Goal: Transaction & Acquisition: Download file/media

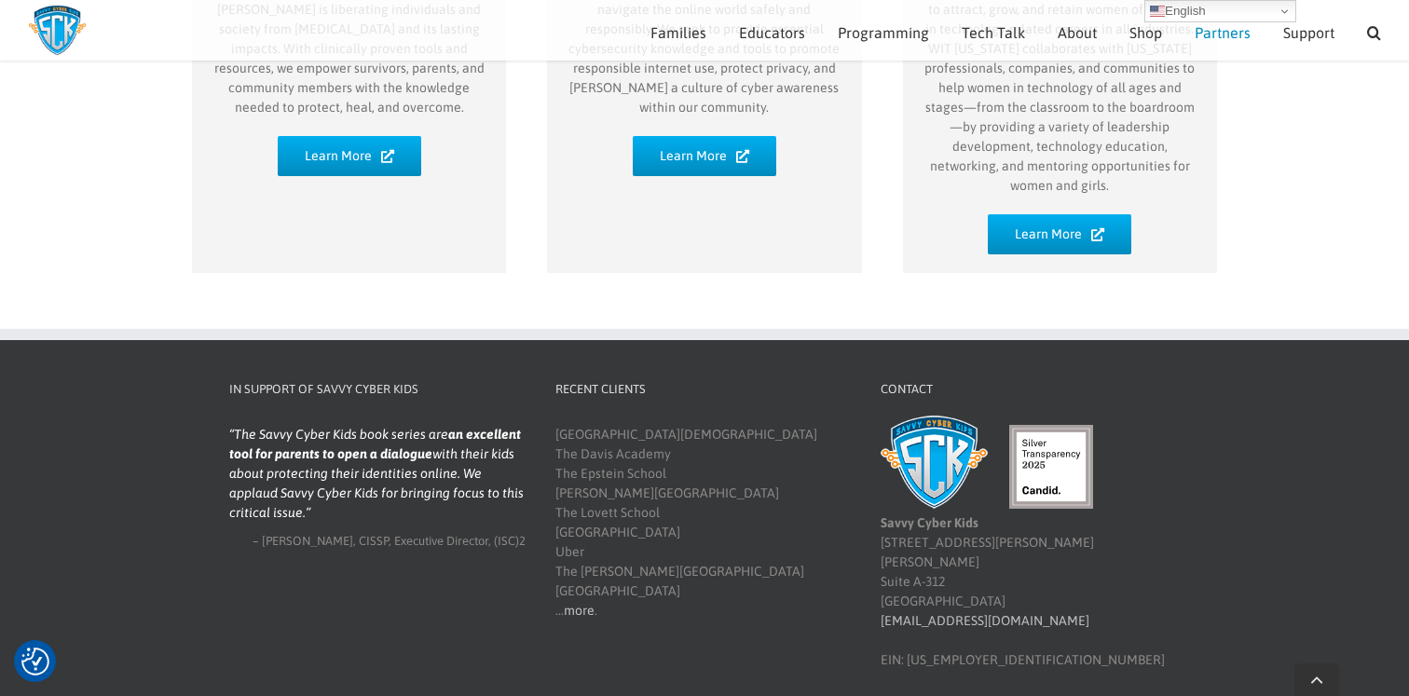
scroll to position [1484, 0]
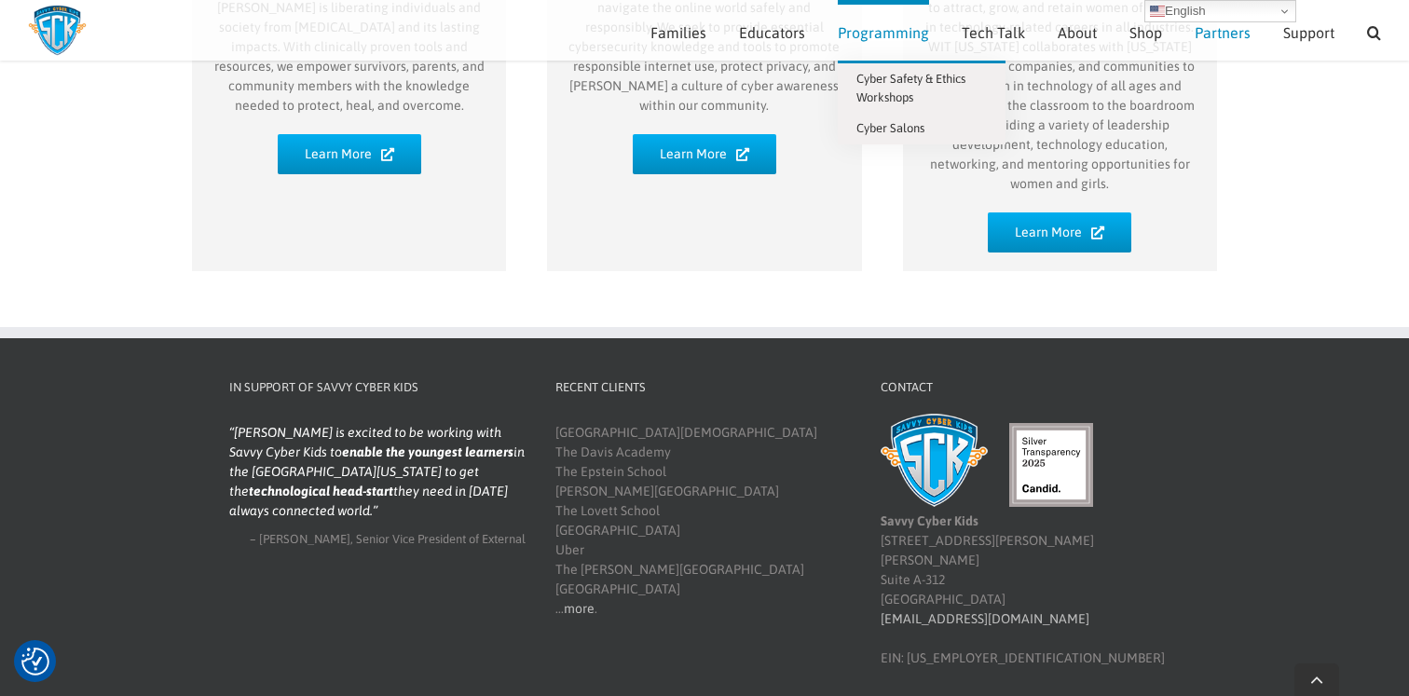
click at [846, 26] on span "Programming" at bounding box center [883, 32] width 91 height 15
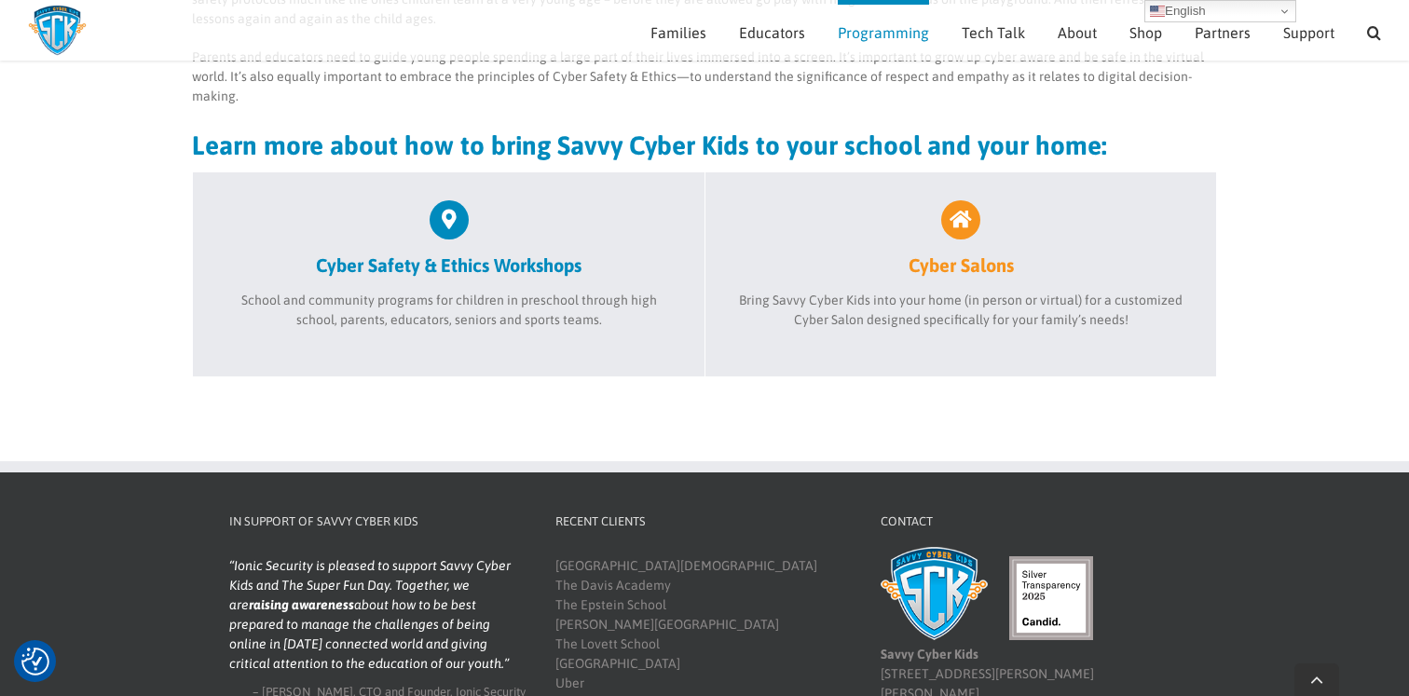
scroll to position [694, 0]
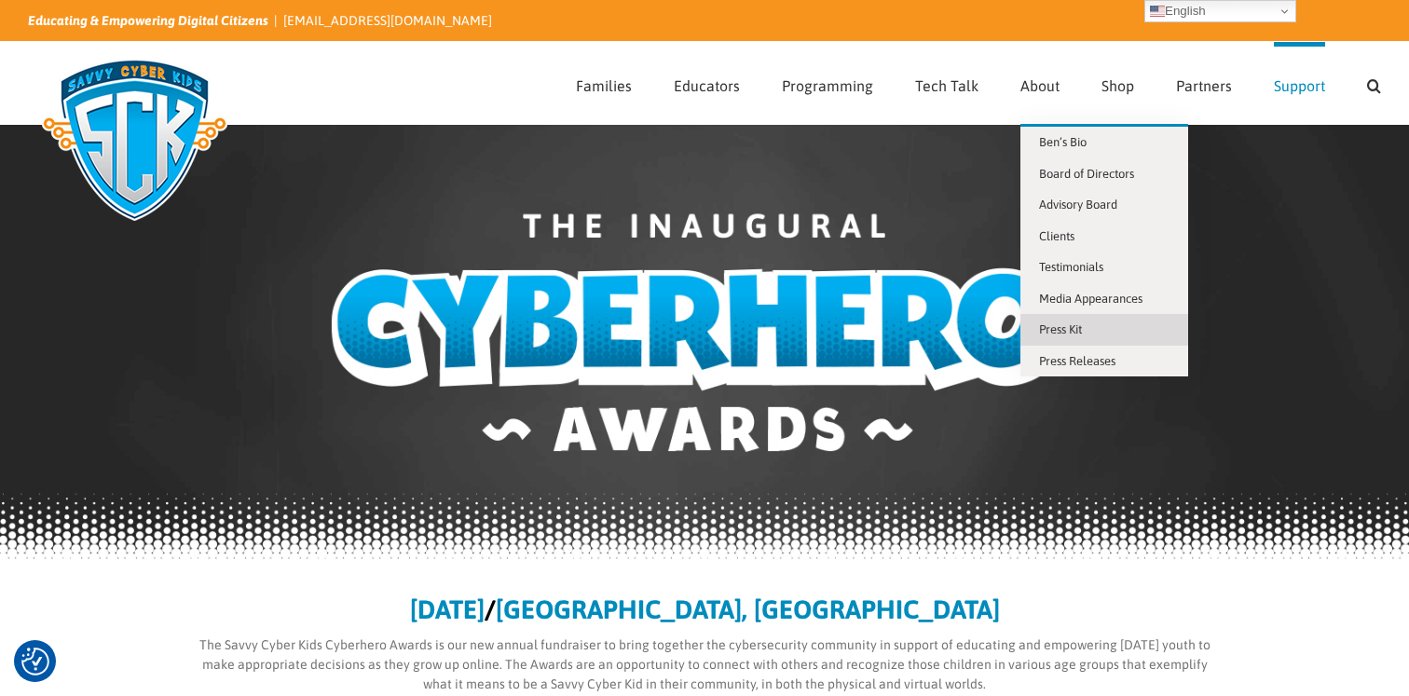
click at [1048, 322] on span "Press Kit" at bounding box center [1060, 329] width 43 height 14
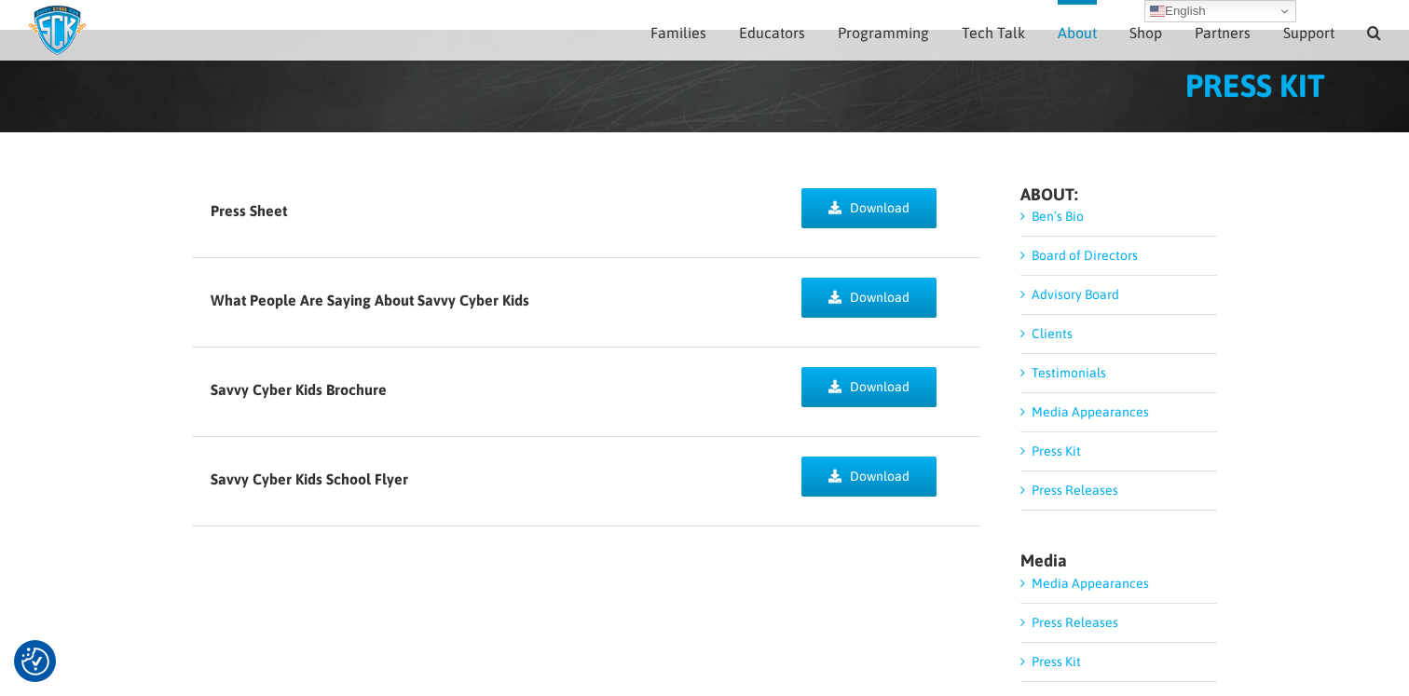
scroll to position [75, 0]
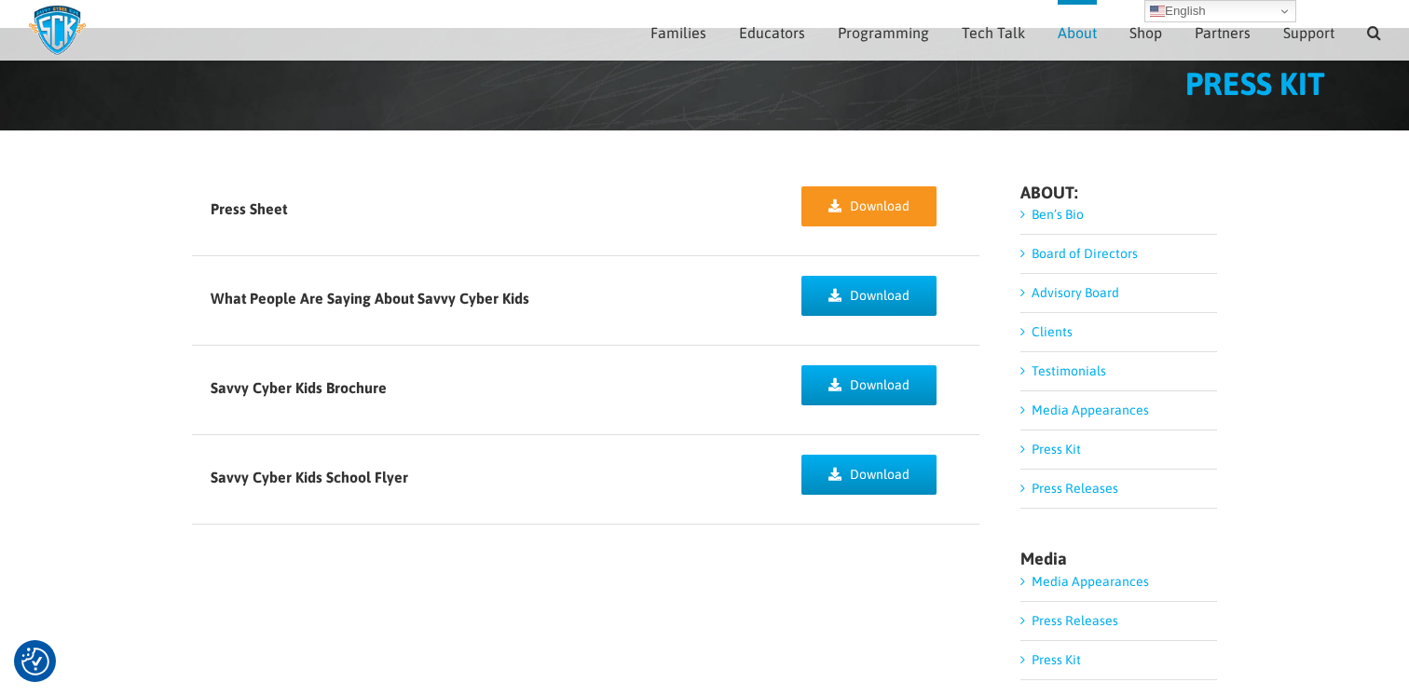
click at [815, 201] on link "Download" at bounding box center [870, 206] width 136 height 40
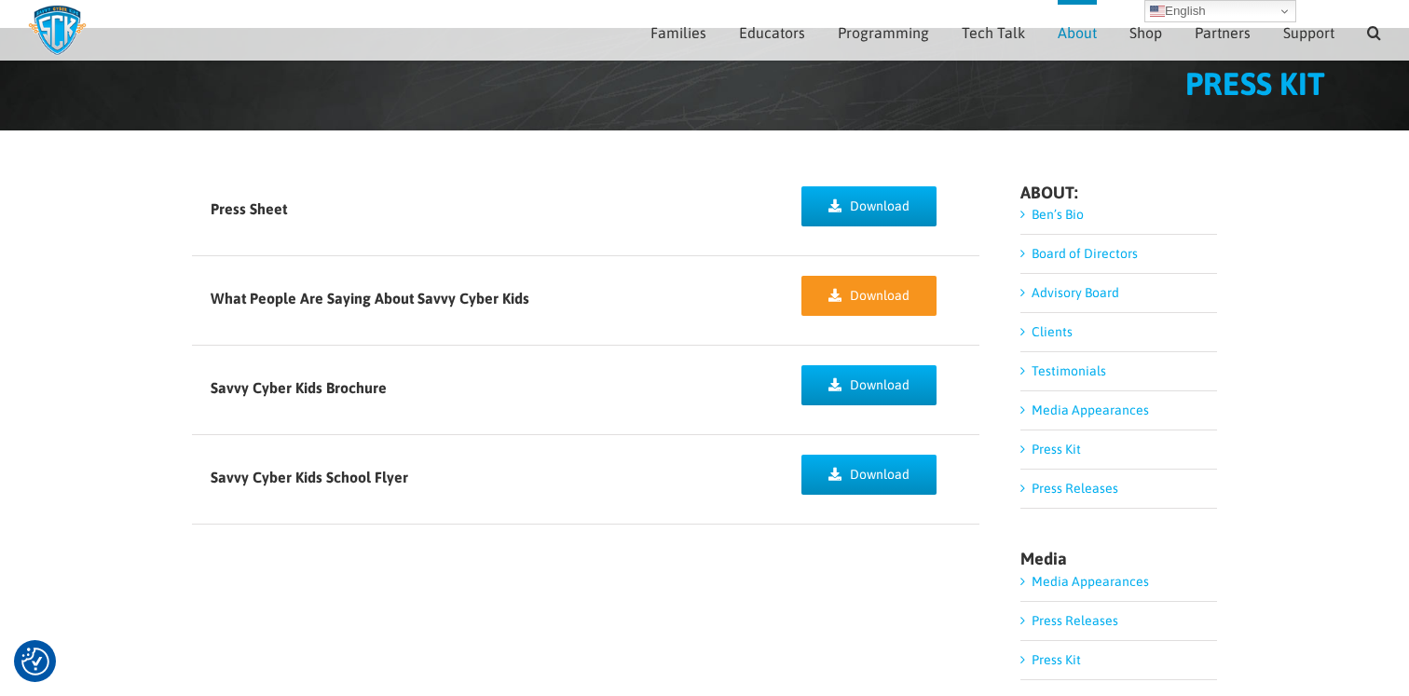
click at [876, 292] on span "Download" at bounding box center [880, 296] width 60 height 16
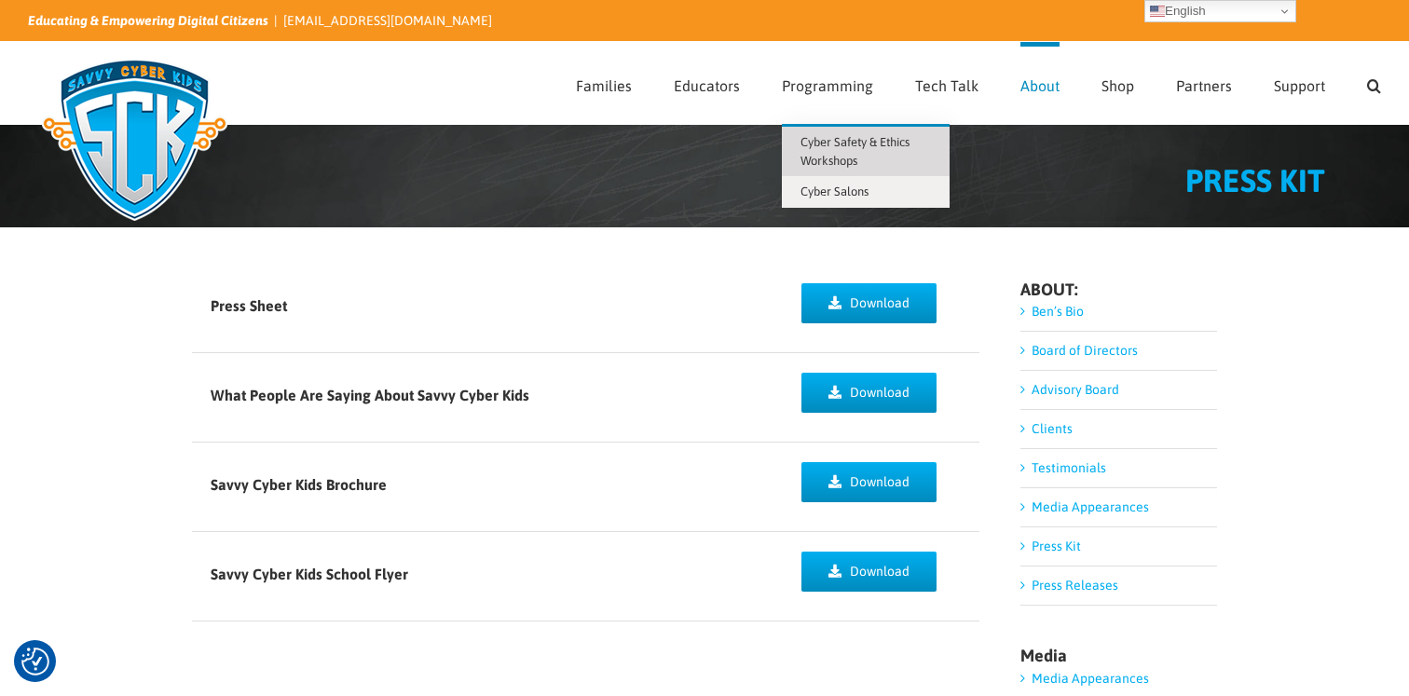
click at [848, 166] on span "Cyber Safety & Ethics Workshops" at bounding box center [855, 151] width 109 height 33
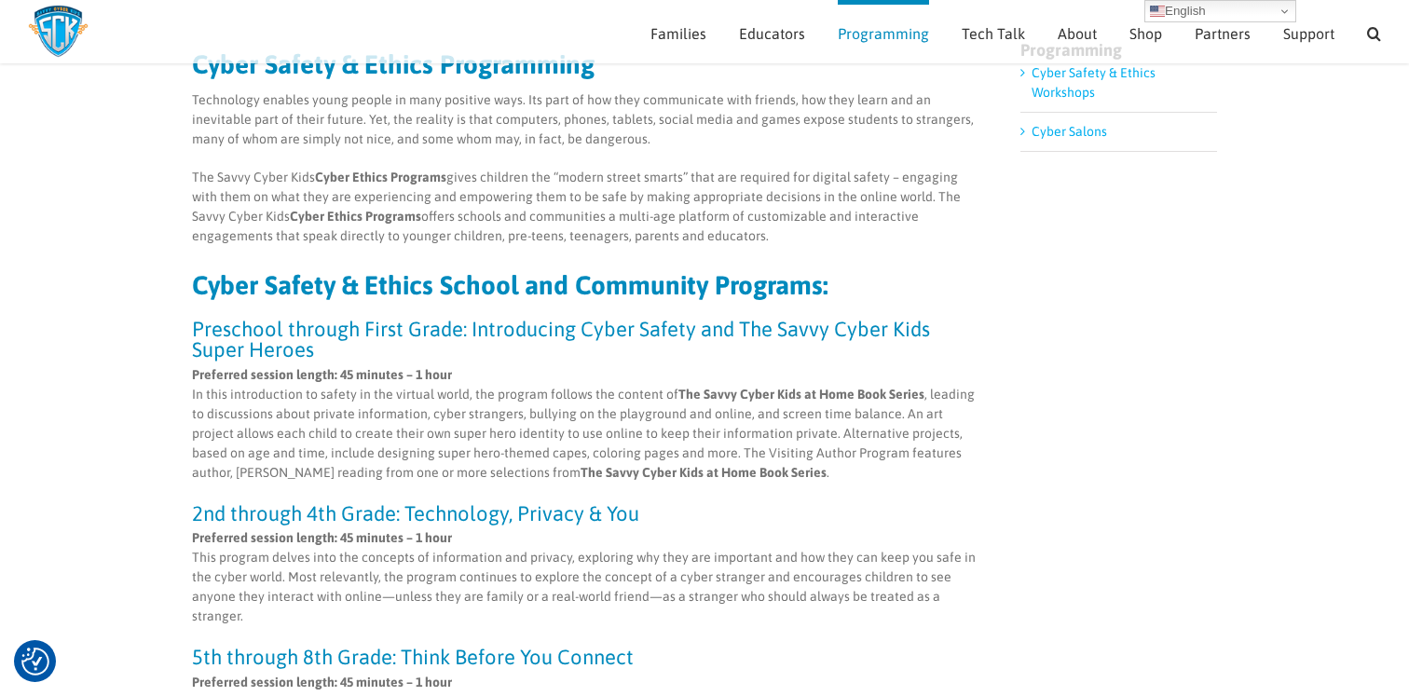
scroll to position [244, 0]
